Goal: Task Accomplishment & Management: Manage account settings

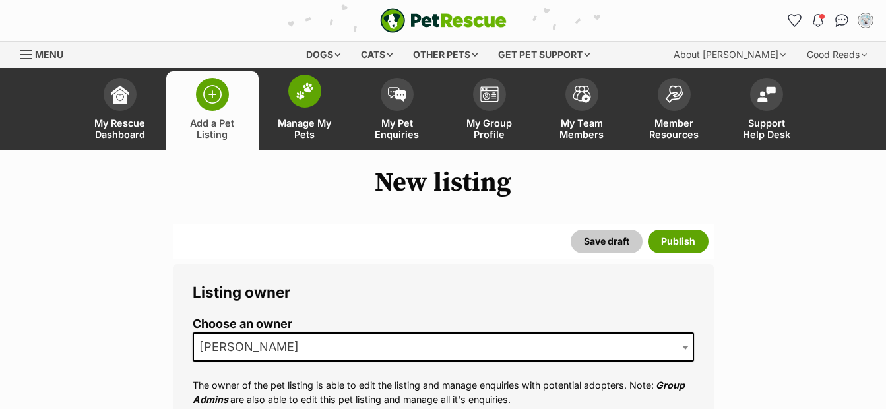
click at [312, 129] on span "Manage My Pets" at bounding box center [304, 128] width 59 height 22
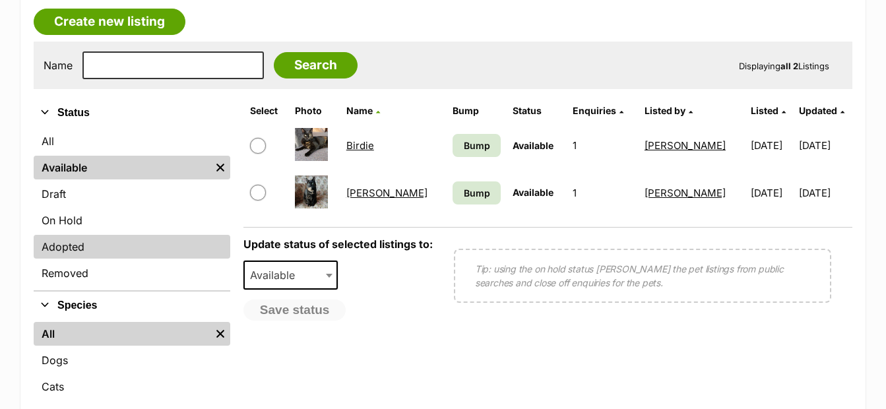
click at [90, 245] on link "Adopted" at bounding box center [132, 247] width 197 height 24
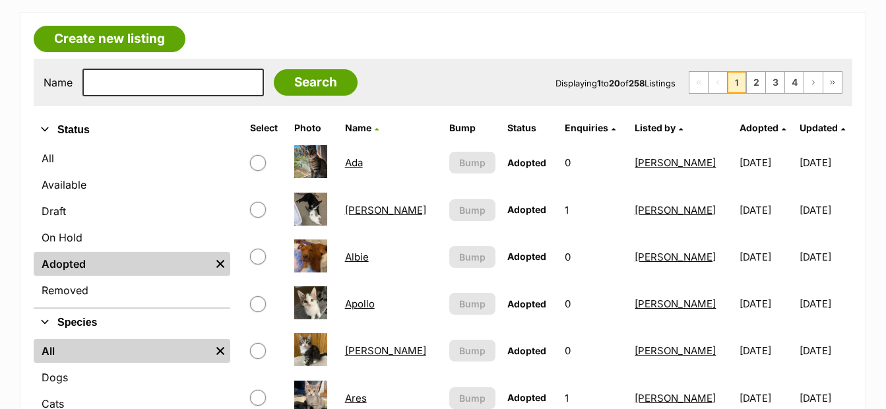
scroll to position [324, 0]
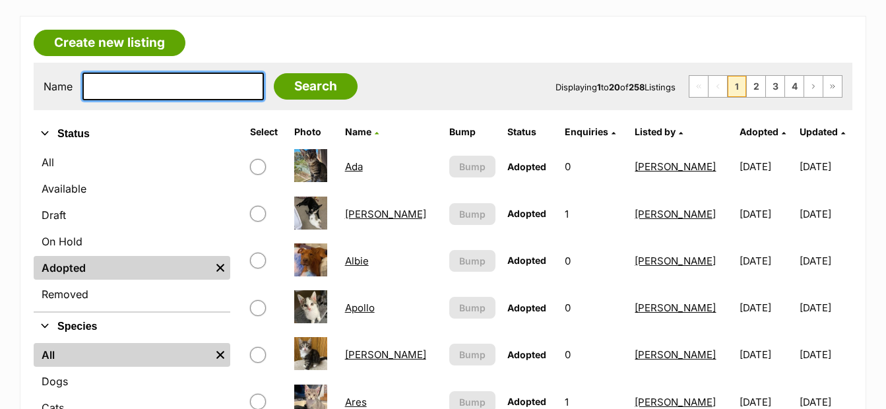
click at [140, 84] on input "text" at bounding box center [172, 87] width 181 height 28
type input "sansa"
click at [274, 73] on input "Search" at bounding box center [316, 86] width 84 height 26
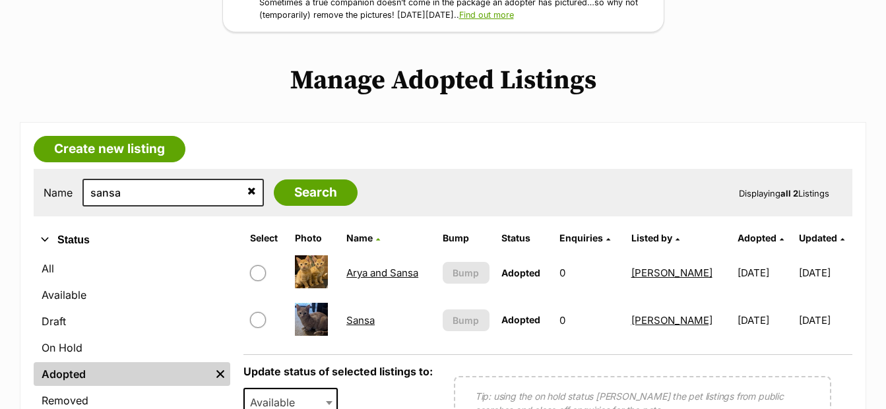
scroll to position [223, 0]
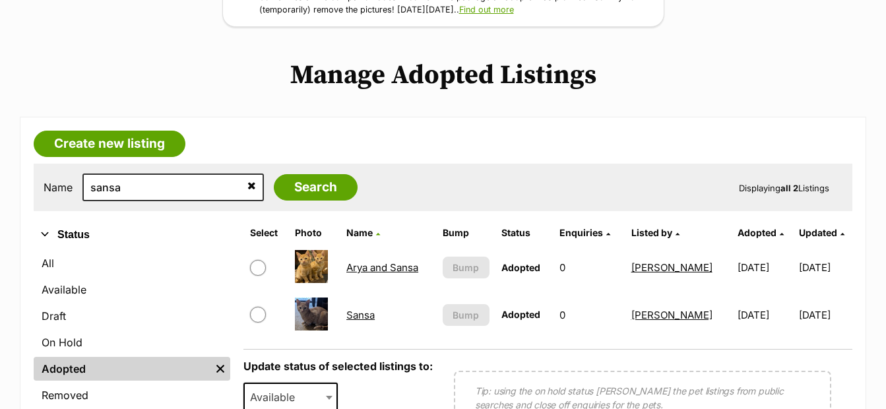
click at [366, 263] on link "Arya and Sansa" at bounding box center [382, 267] width 72 height 13
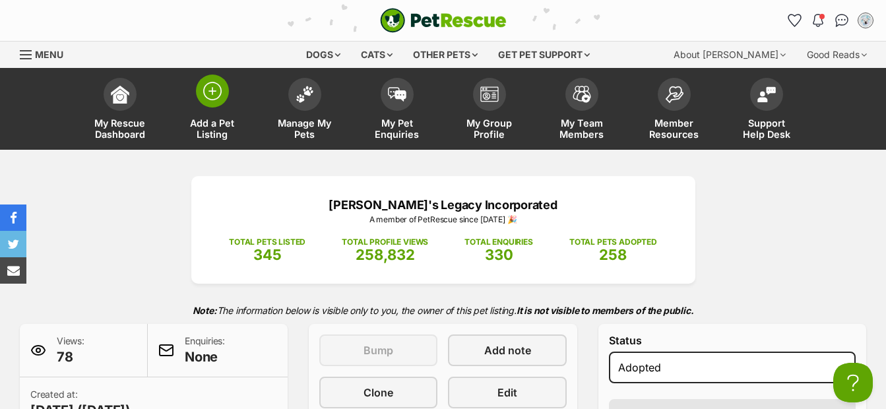
click at [207, 101] on span at bounding box center [212, 91] width 33 height 33
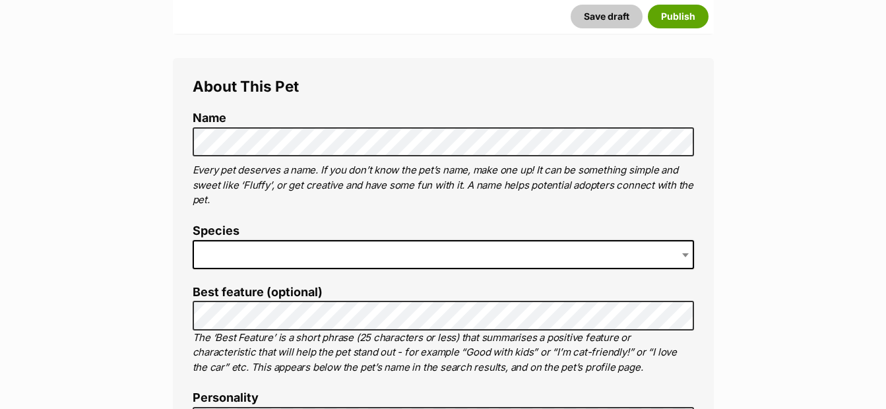
scroll to position [479, 0]
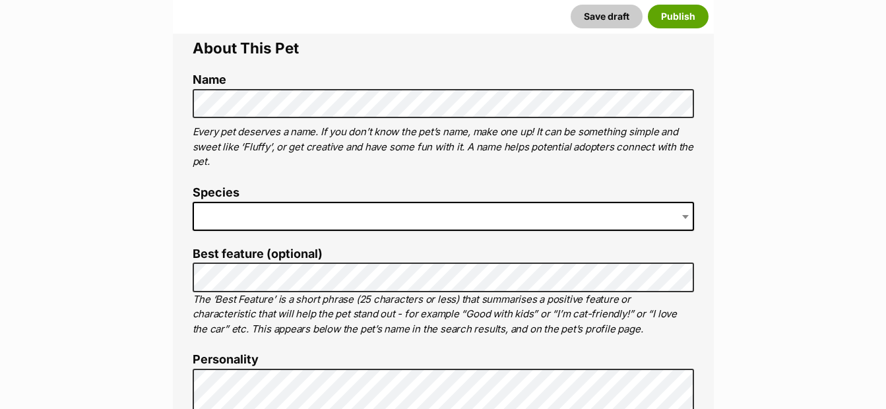
click at [528, 214] on span at bounding box center [443, 216] width 501 height 29
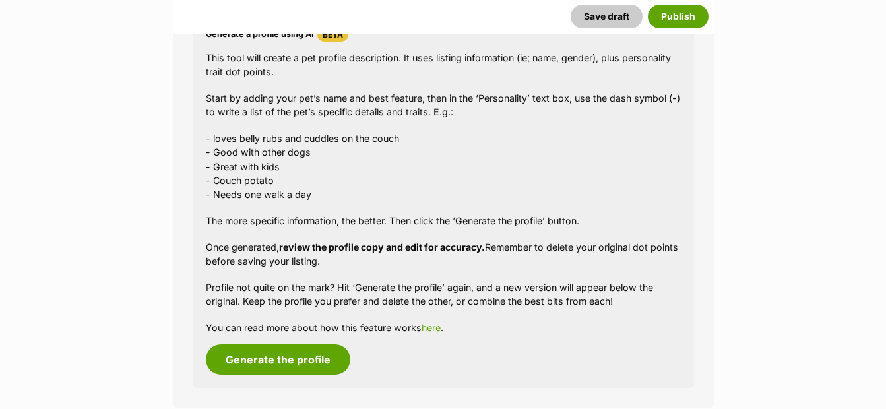
scroll to position [1206, 0]
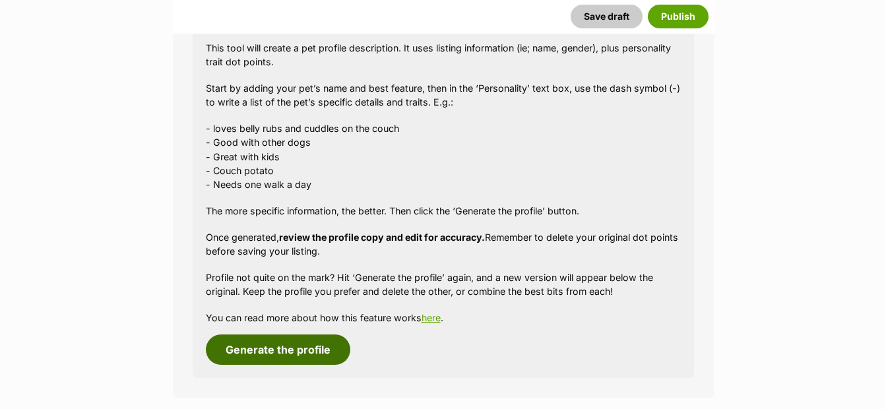
click at [319, 345] on button "Generate the profile" at bounding box center [278, 350] width 144 height 30
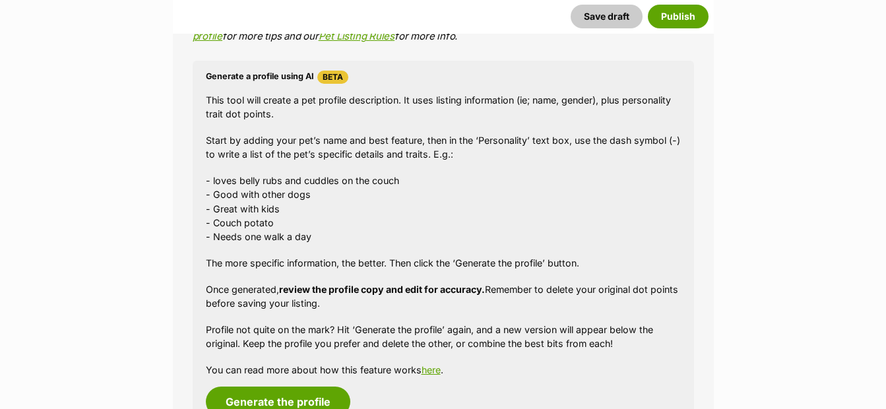
scroll to position [1215, 0]
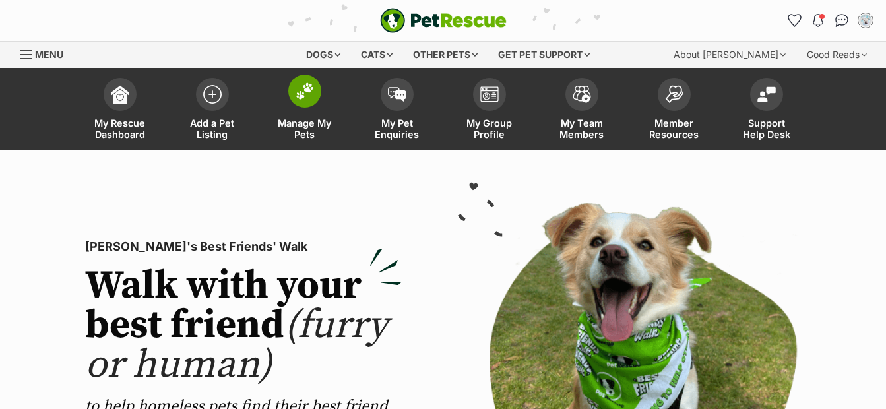
click at [308, 126] on span "Manage My Pets" at bounding box center [304, 128] width 59 height 22
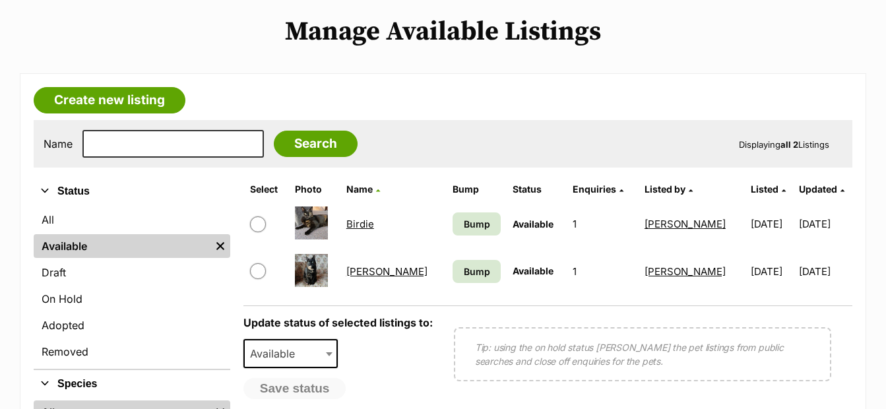
scroll to position [288, 0]
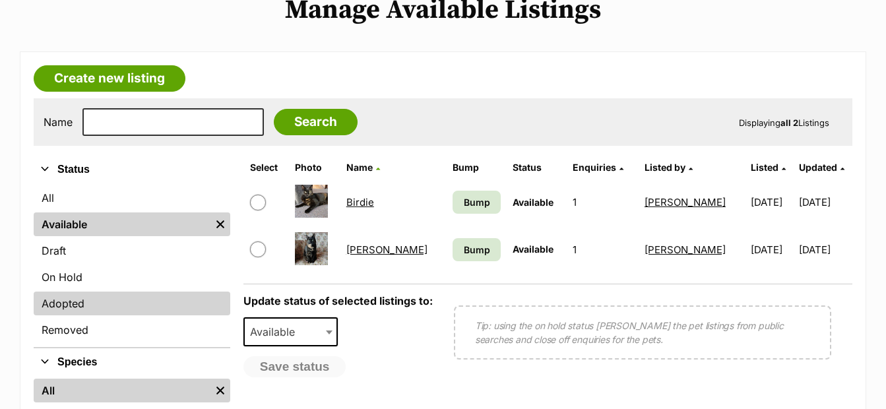
click at [112, 298] on link "Adopted" at bounding box center [132, 304] width 197 height 24
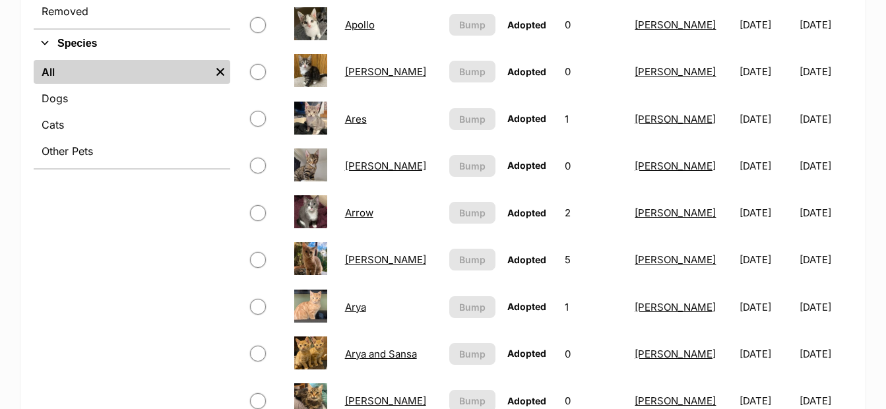
scroll to position [721, 0]
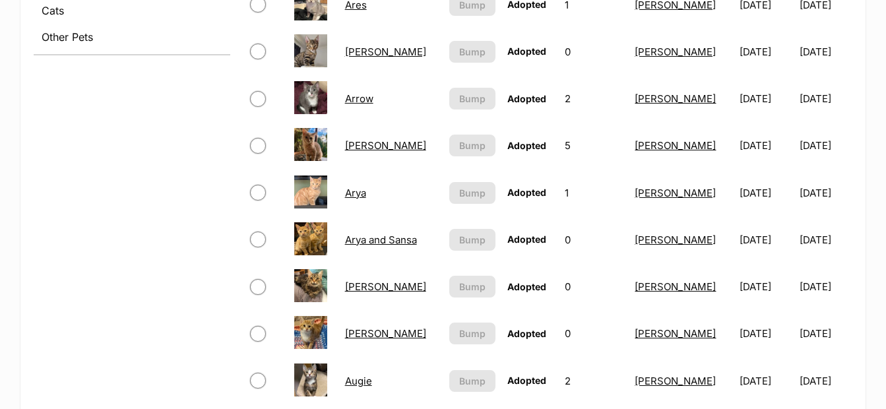
click at [385, 241] on link "Arya and Sansa" at bounding box center [381, 240] width 72 height 13
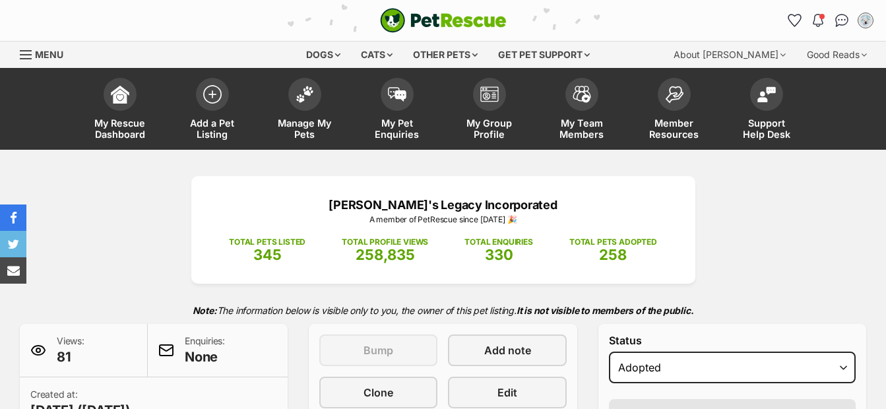
click at [483, 394] on link "Edit" at bounding box center [507, 393] width 118 height 32
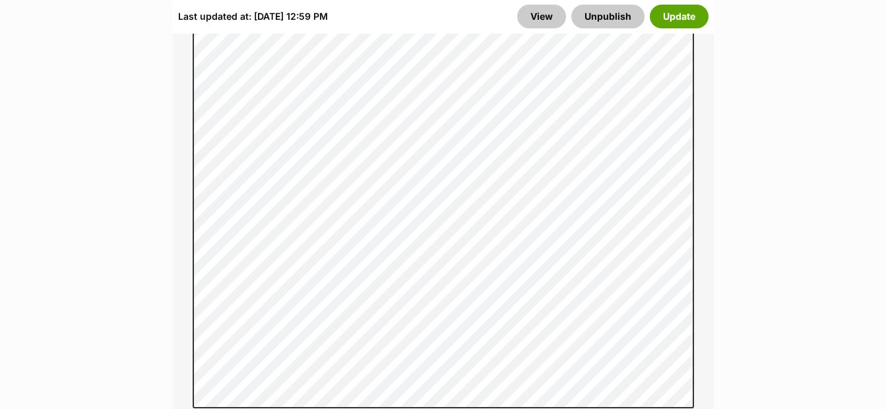
scroll to position [1240, 0]
